Goal: Task Accomplishment & Management: Use online tool/utility

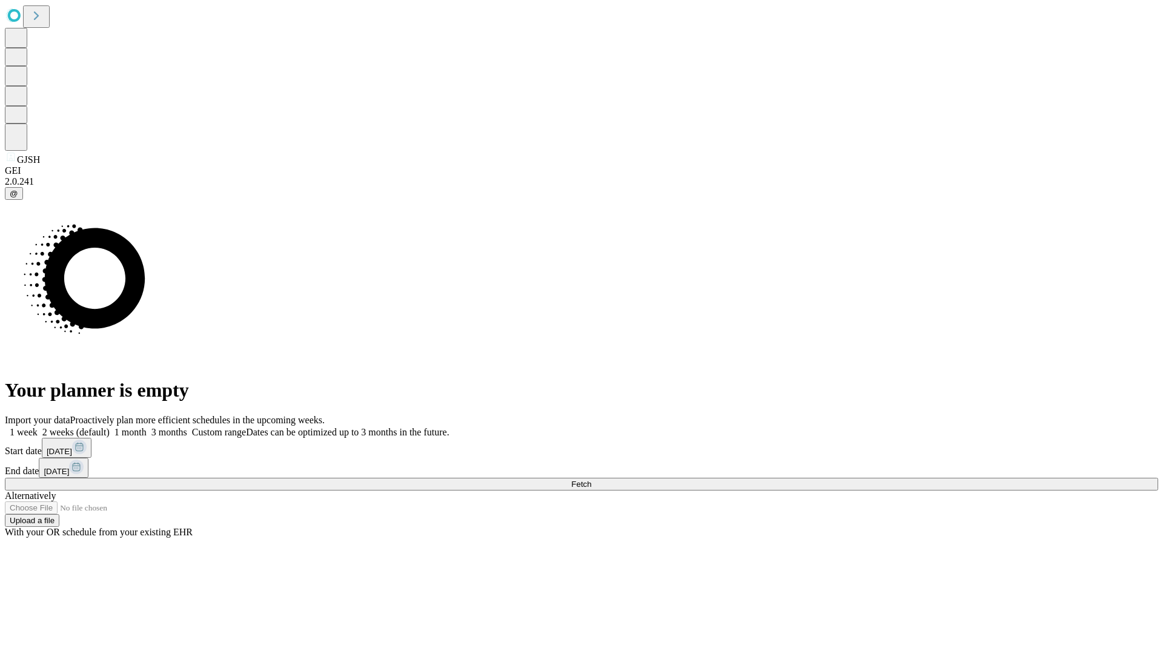
click at [591, 480] on span "Fetch" at bounding box center [581, 484] width 20 height 9
